Goal: Information Seeking & Learning: Learn about a topic

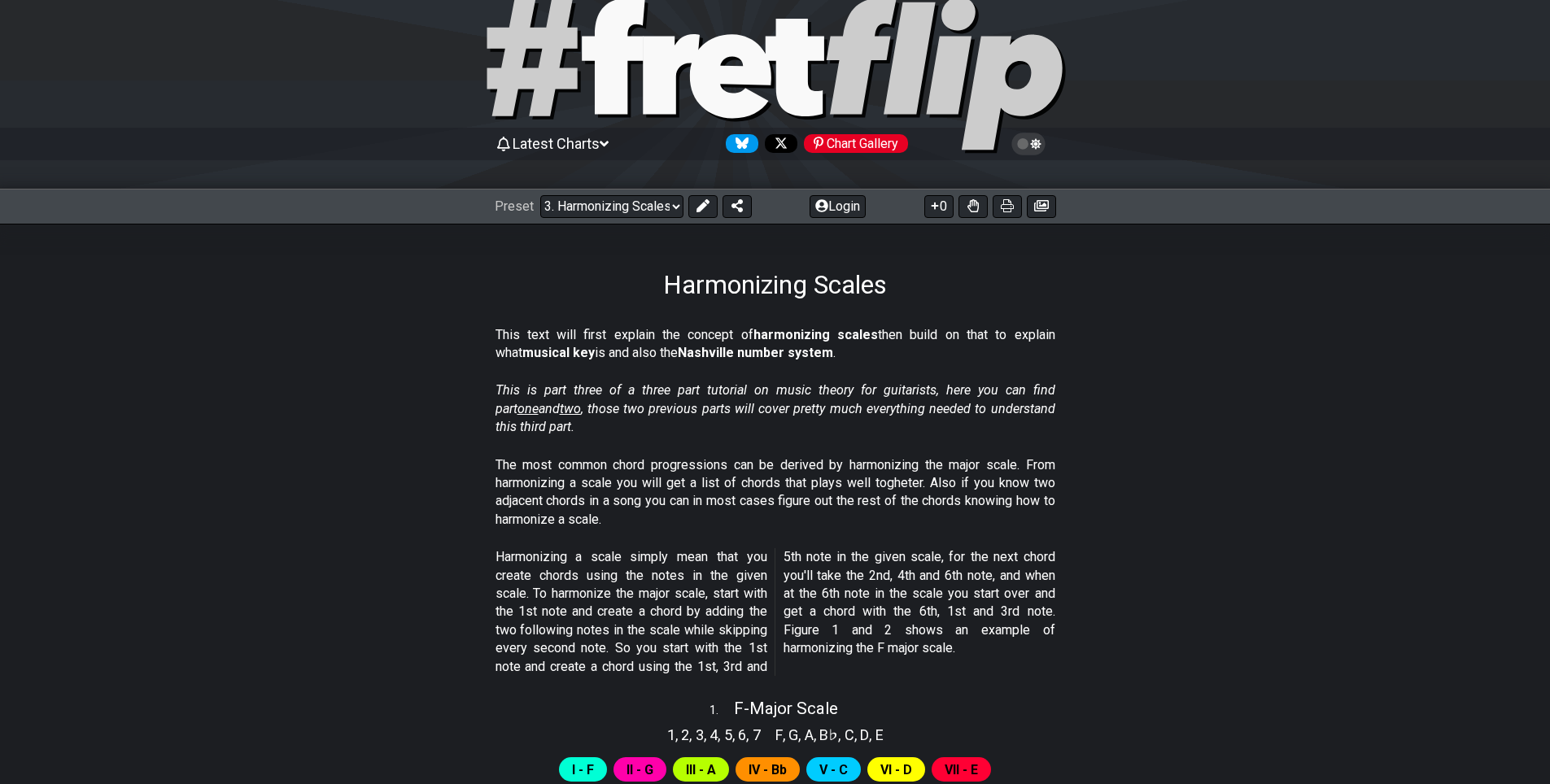
scroll to position [81, 0]
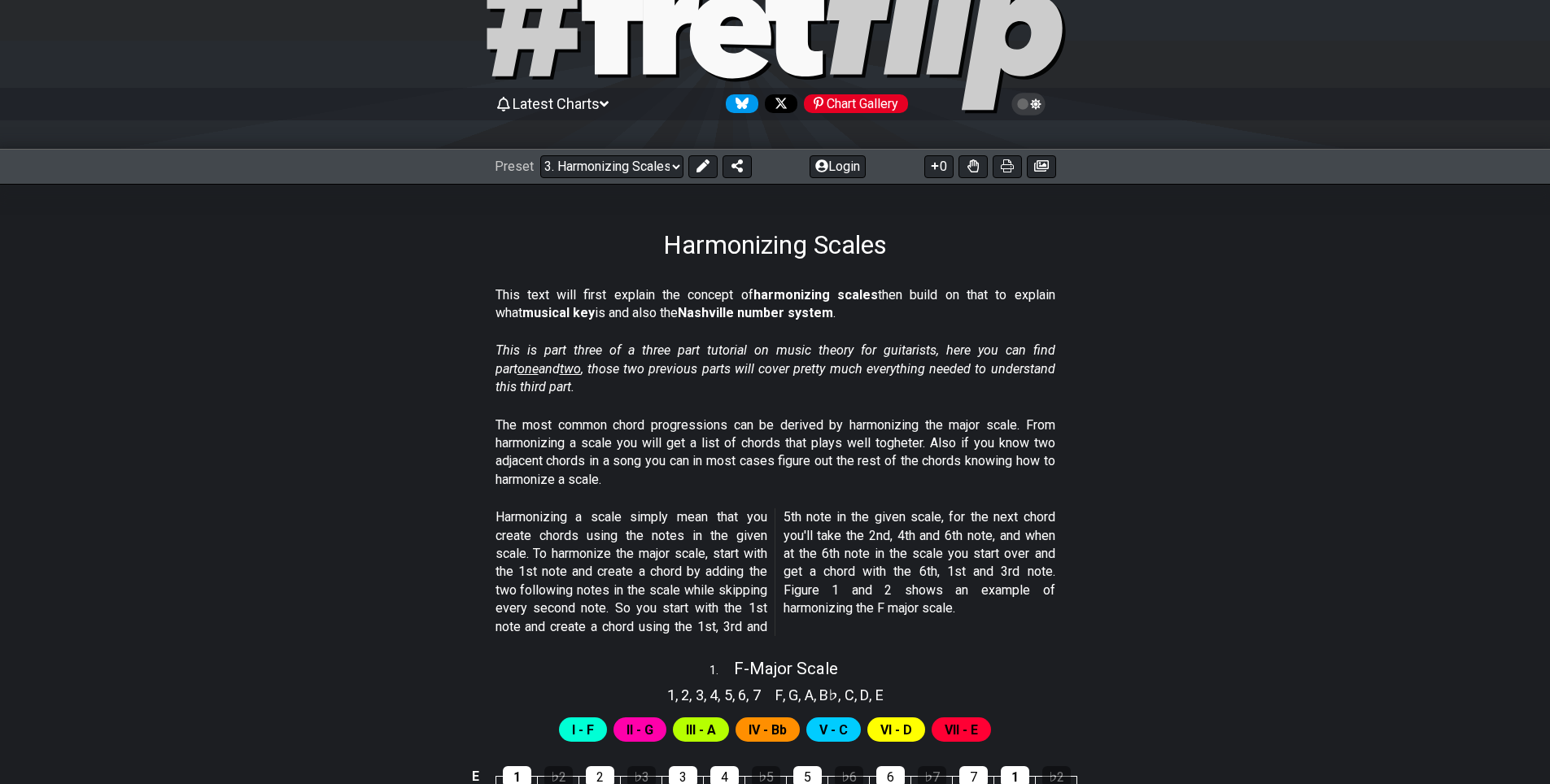
drag, startPoint x: 538, startPoint y: 237, endPoint x: 957, endPoint y: 493, distance: 491.0
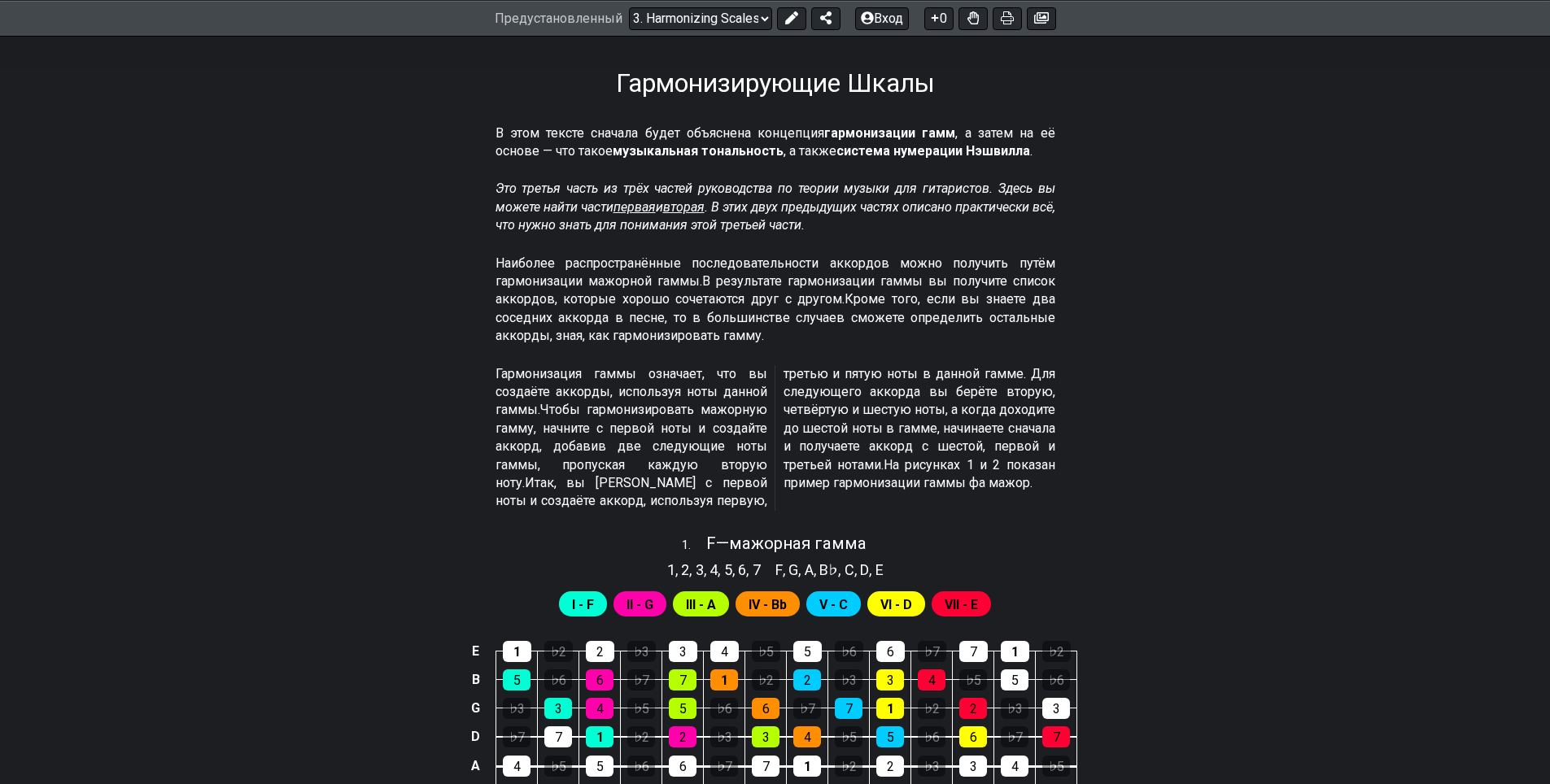
scroll to position [244, 0]
click at [1265, 355] on section "Наиболее распространённые последовательности аккордов можно получить путём гарм…" at bounding box center [776, 302] width 1270 height 111
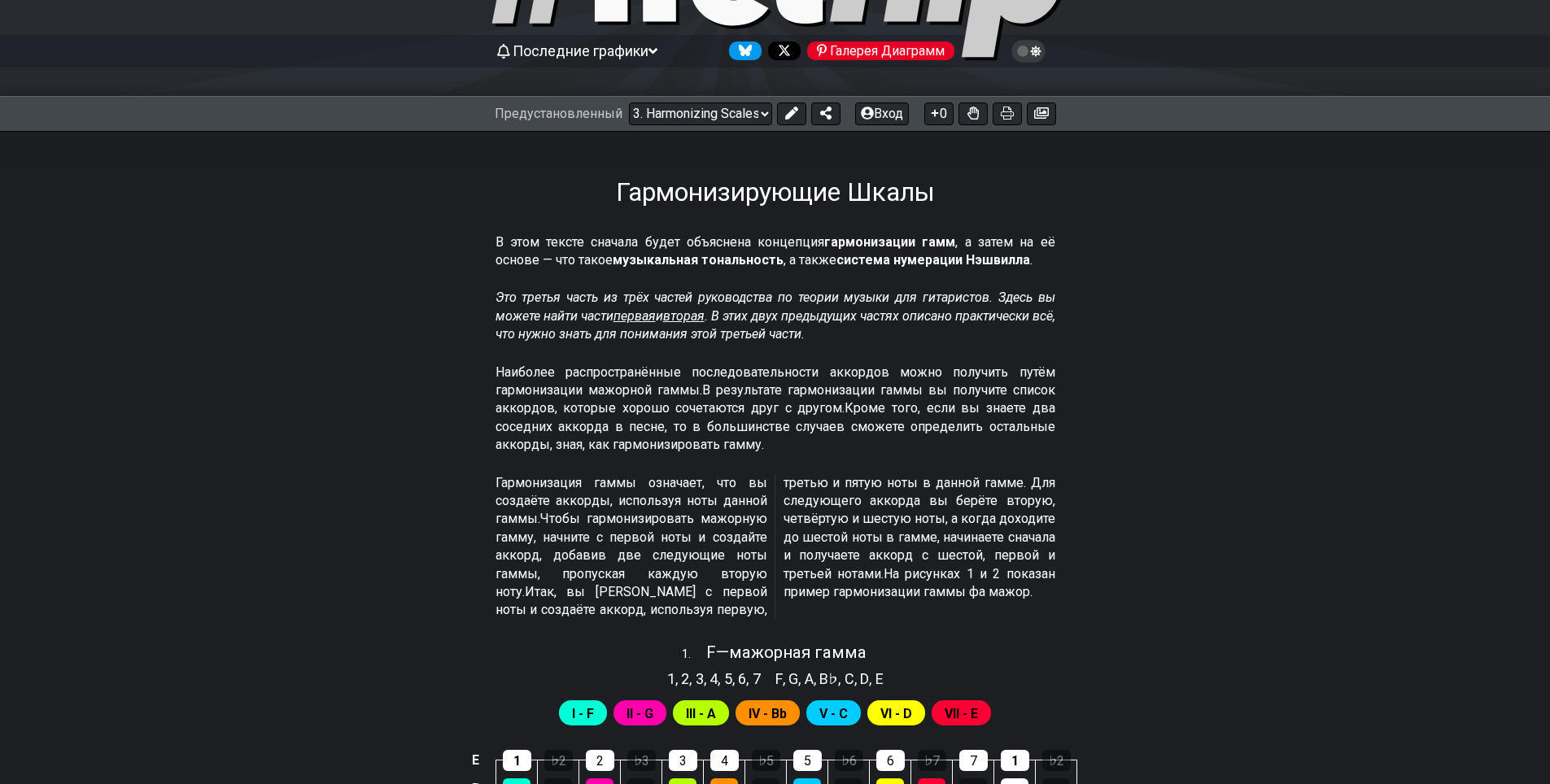
scroll to position [162, 0]
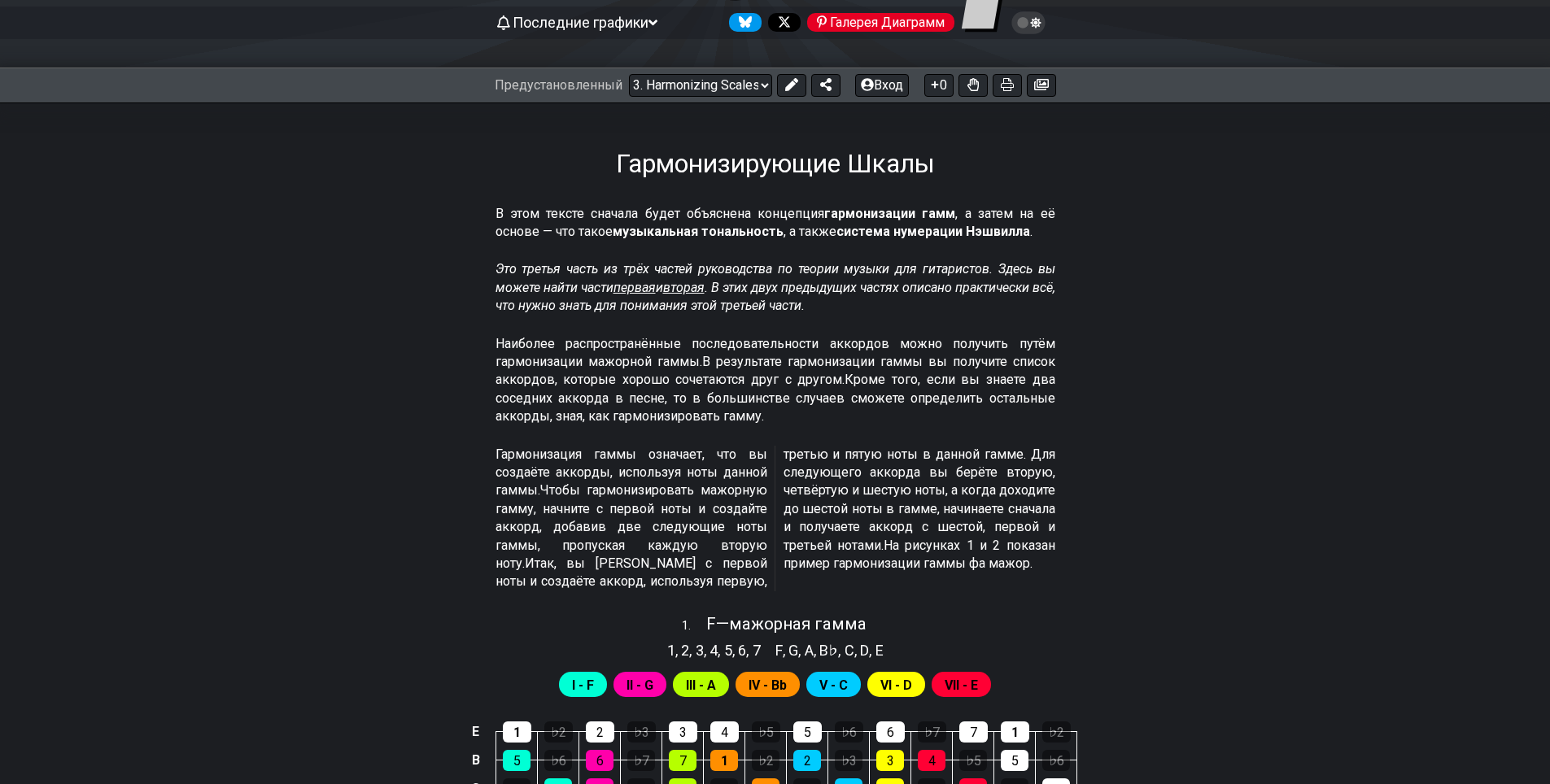
click at [371, 329] on section "Наиболее распространённые последовательности аккордов можно получить путём гарм…" at bounding box center [776, 385] width 1270 height 111
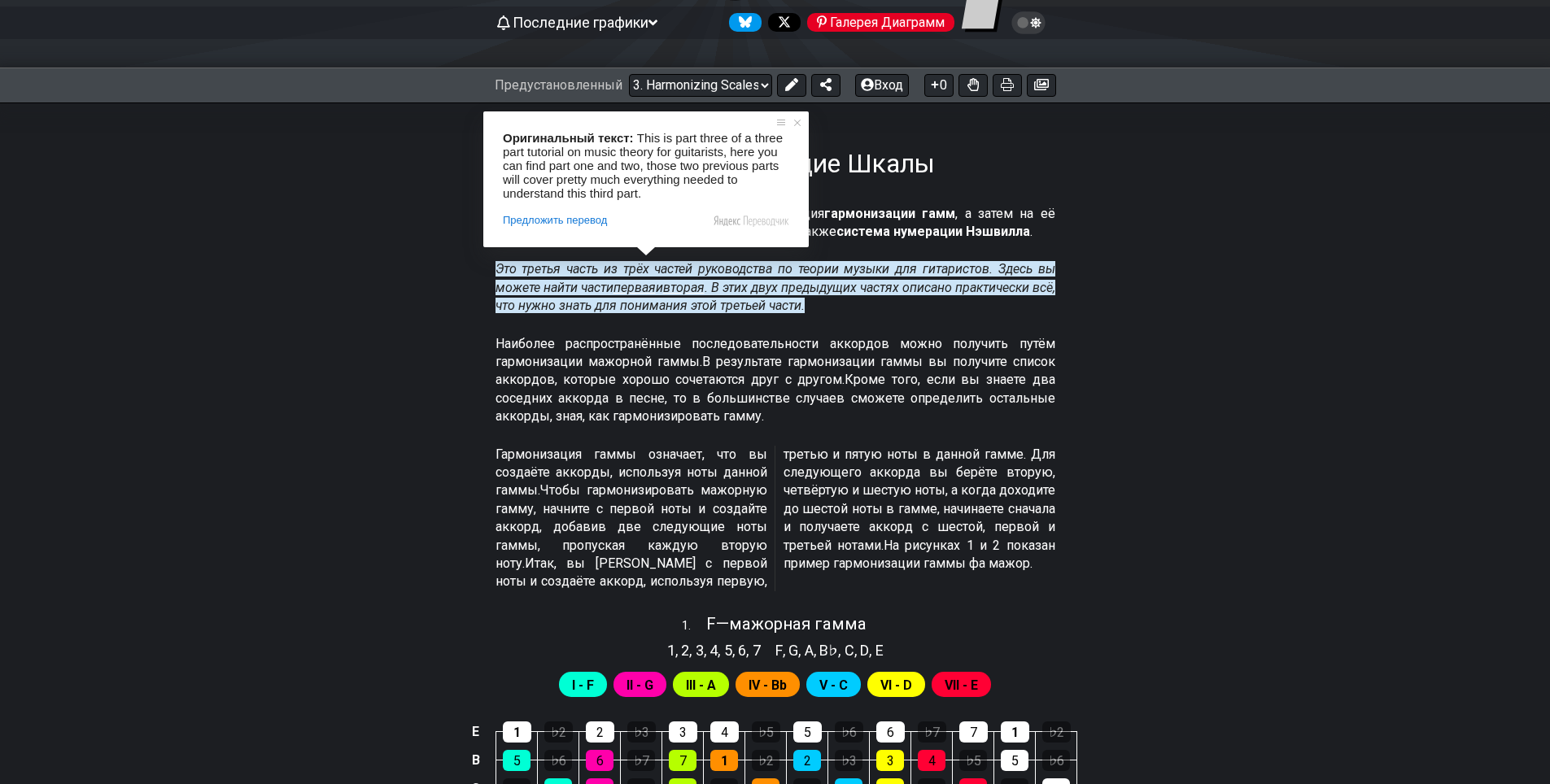
click at [643, 288] on ya-tr-span "первая" at bounding box center [634, 288] width 42 height 16
select select "/musical-notes-explained"
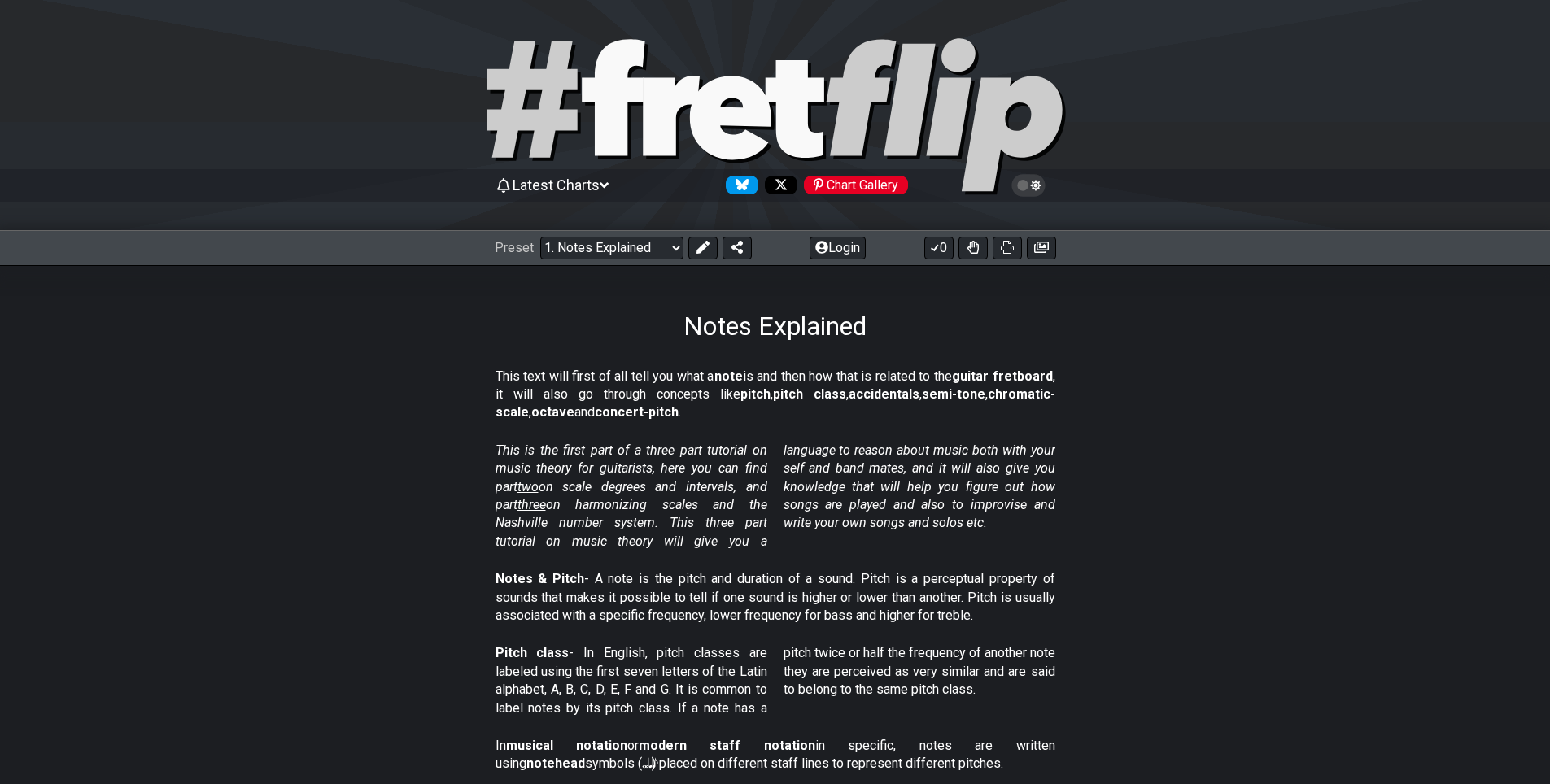
select select "/musical-notes-explained"
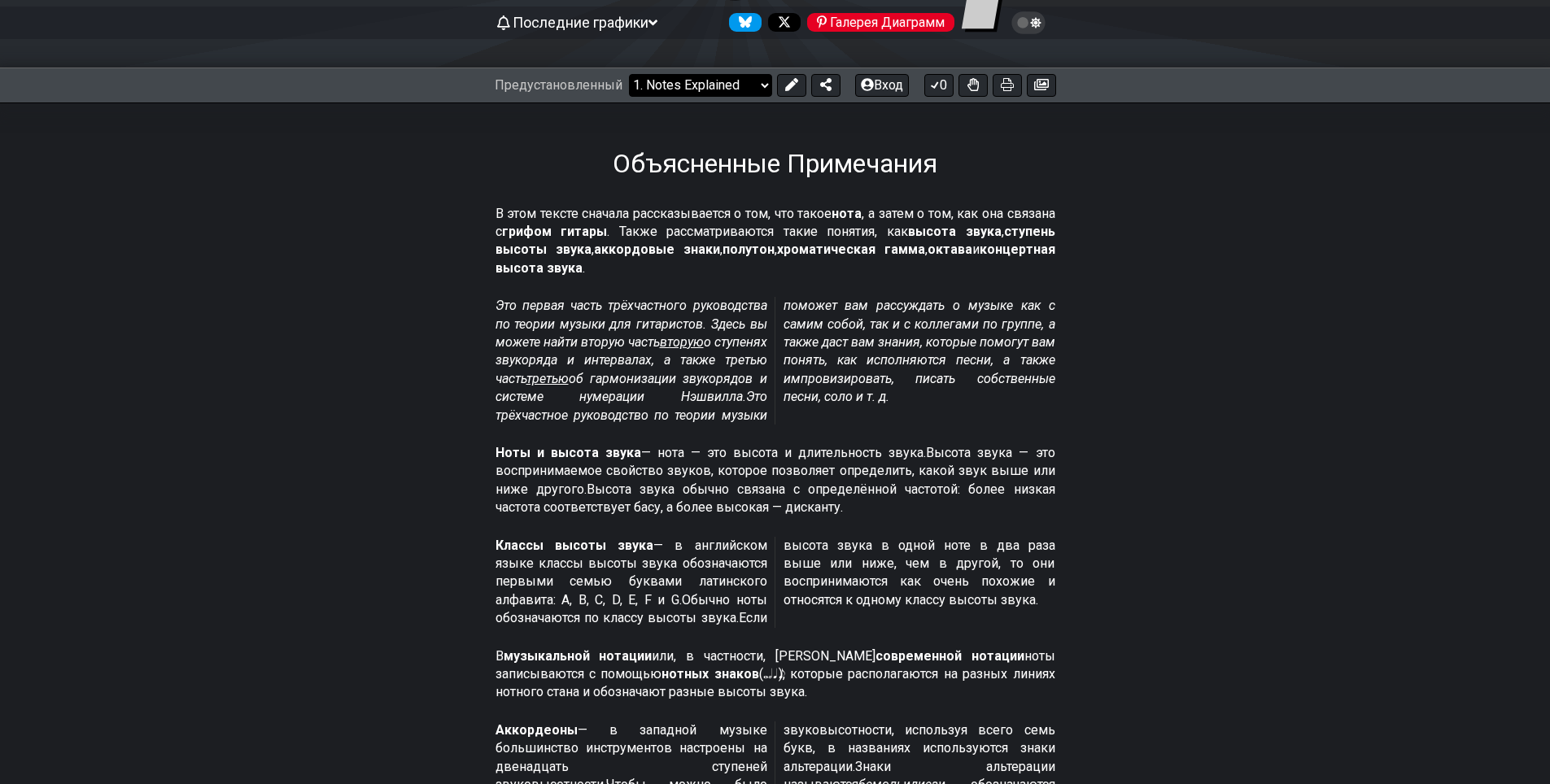
click at [762, 84] on select "Welcome to #fretflip! Initial Preset Custom Preset Minor Pentatonic Major Penta…" at bounding box center [700, 85] width 143 height 22
click at [629, 74] on select "Welcome to #fretflip! Initial Preset Custom Preset Minor Pentatonic Major Penta…" at bounding box center [700, 85] width 143 height 22
